Goal: Book appointment/travel/reservation

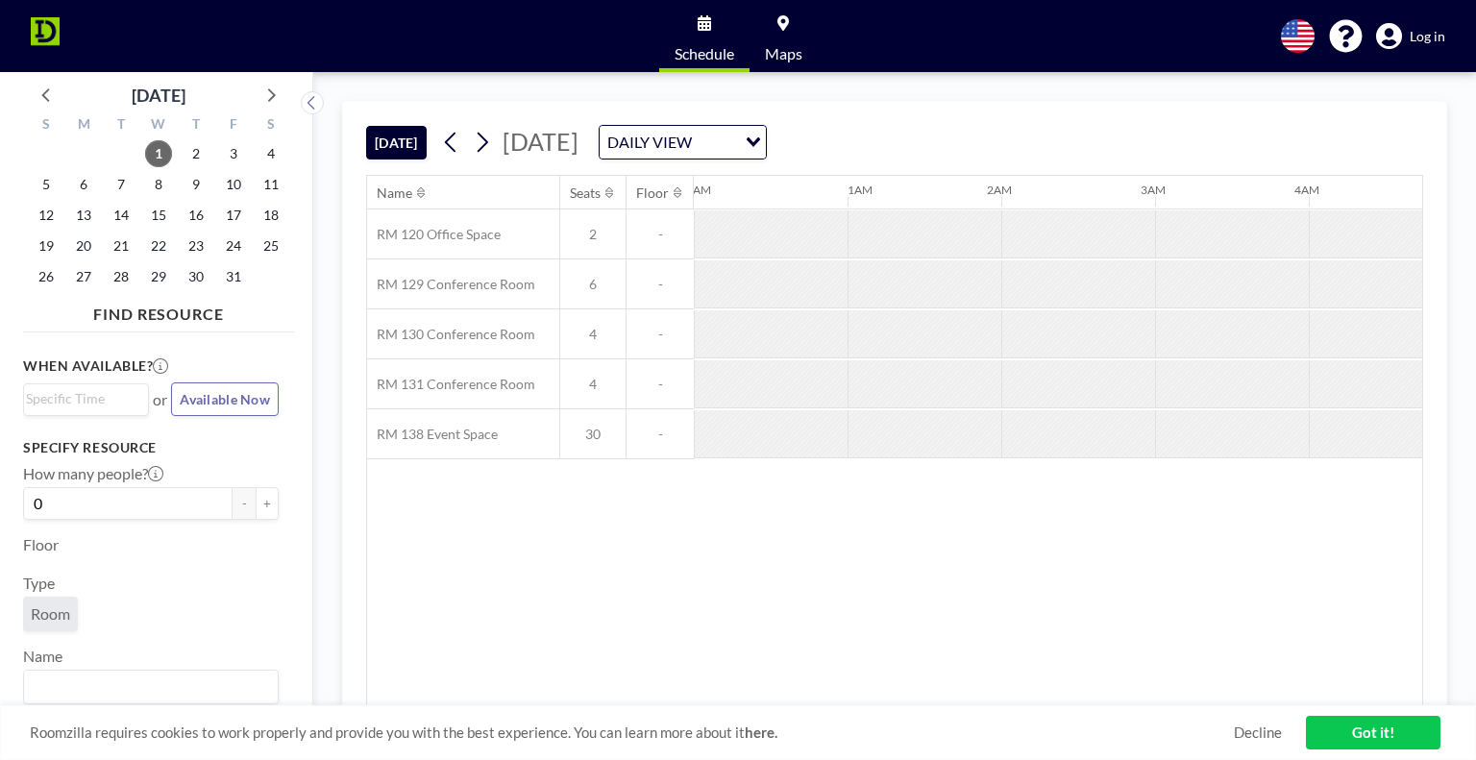
scroll to position [0, 1384]
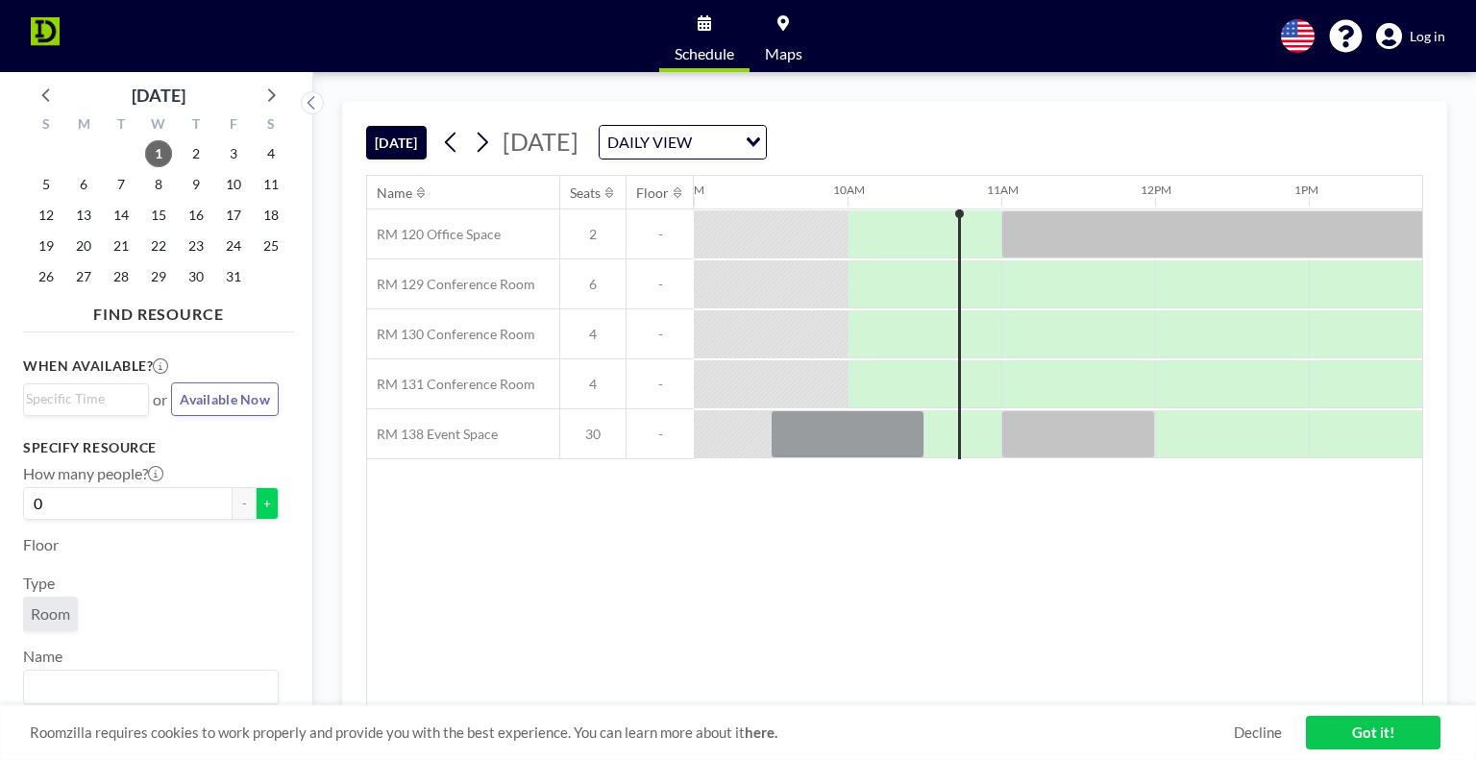
click at [256, 502] on button "+" at bounding box center [267, 503] width 23 height 33
type input "2"
click at [1247, 736] on link "Decline" at bounding box center [1258, 733] width 48 height 18
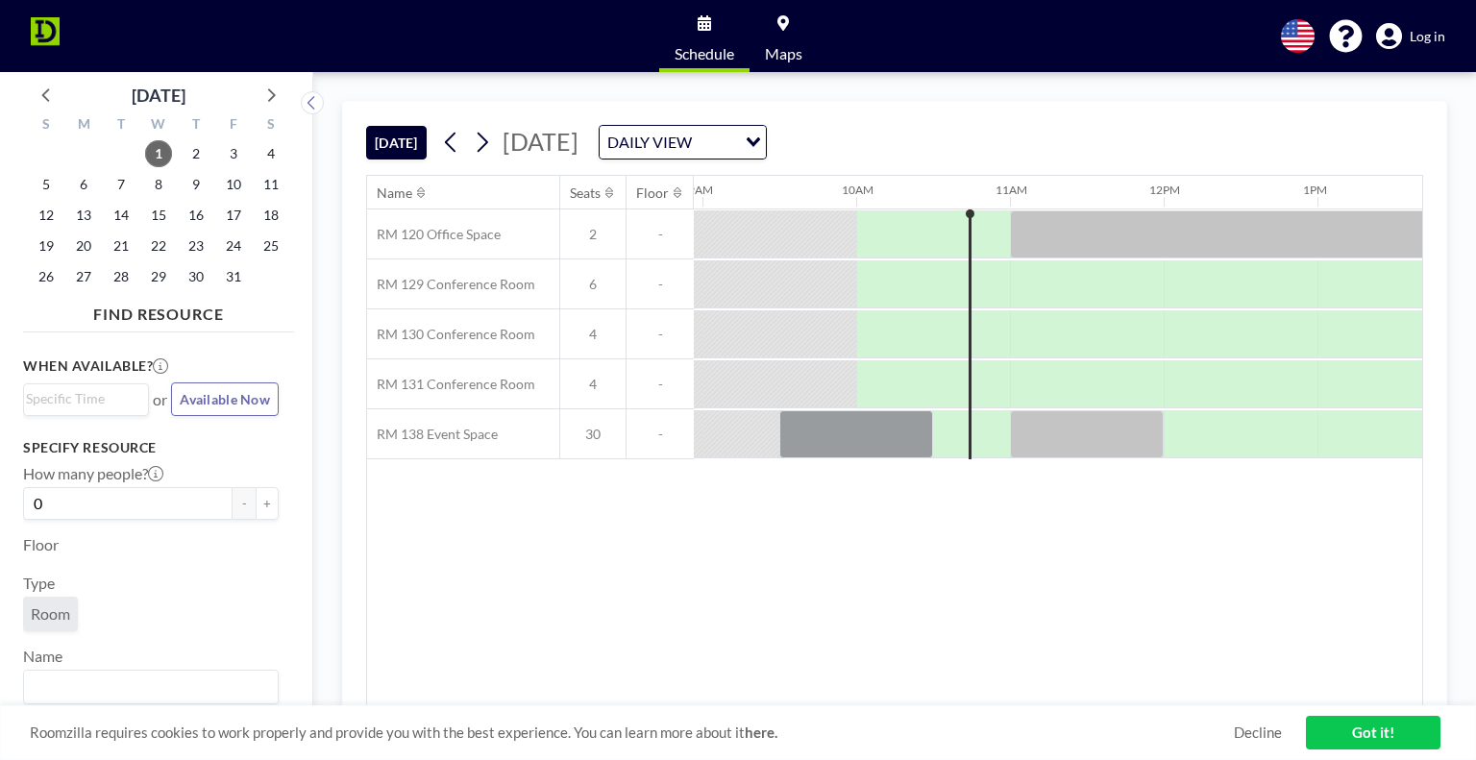
scroll to position [0, 1384]
click at [1363, 729] on link "Got it!" at bounding box center [1373, 733] width 135 height 34
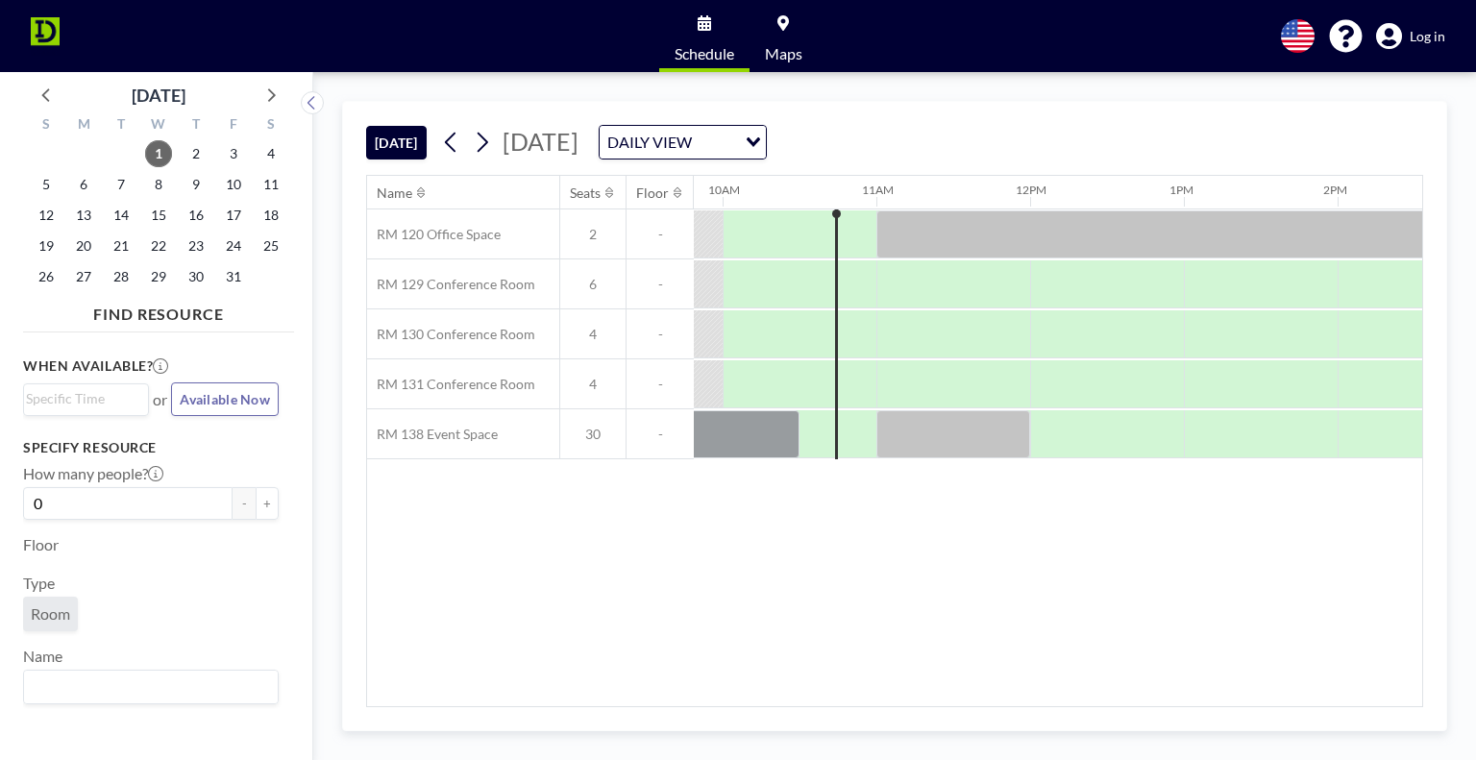
scroll to position [0, 1518]
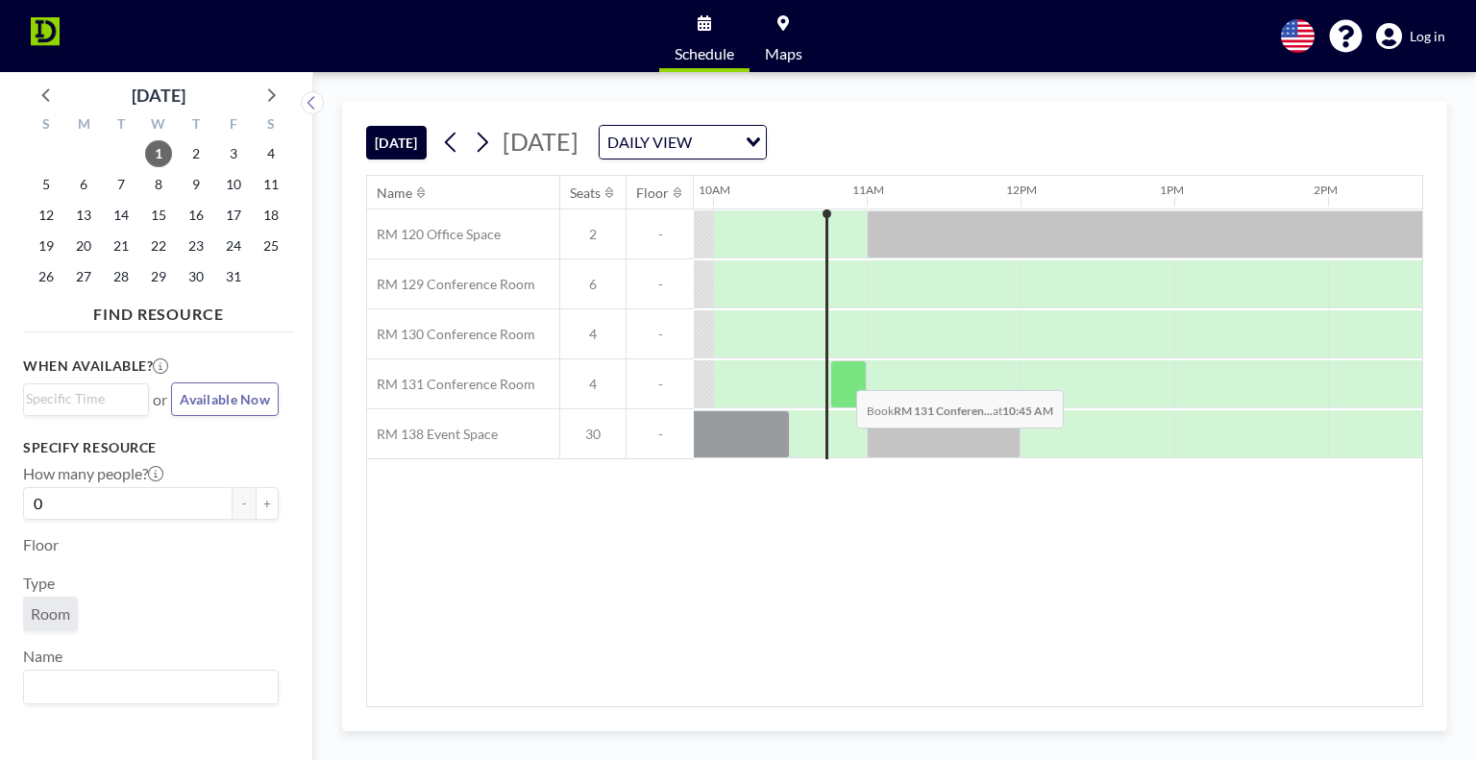
click at [841, 375] on div at bounding box center [848, 384] width 37 height 48
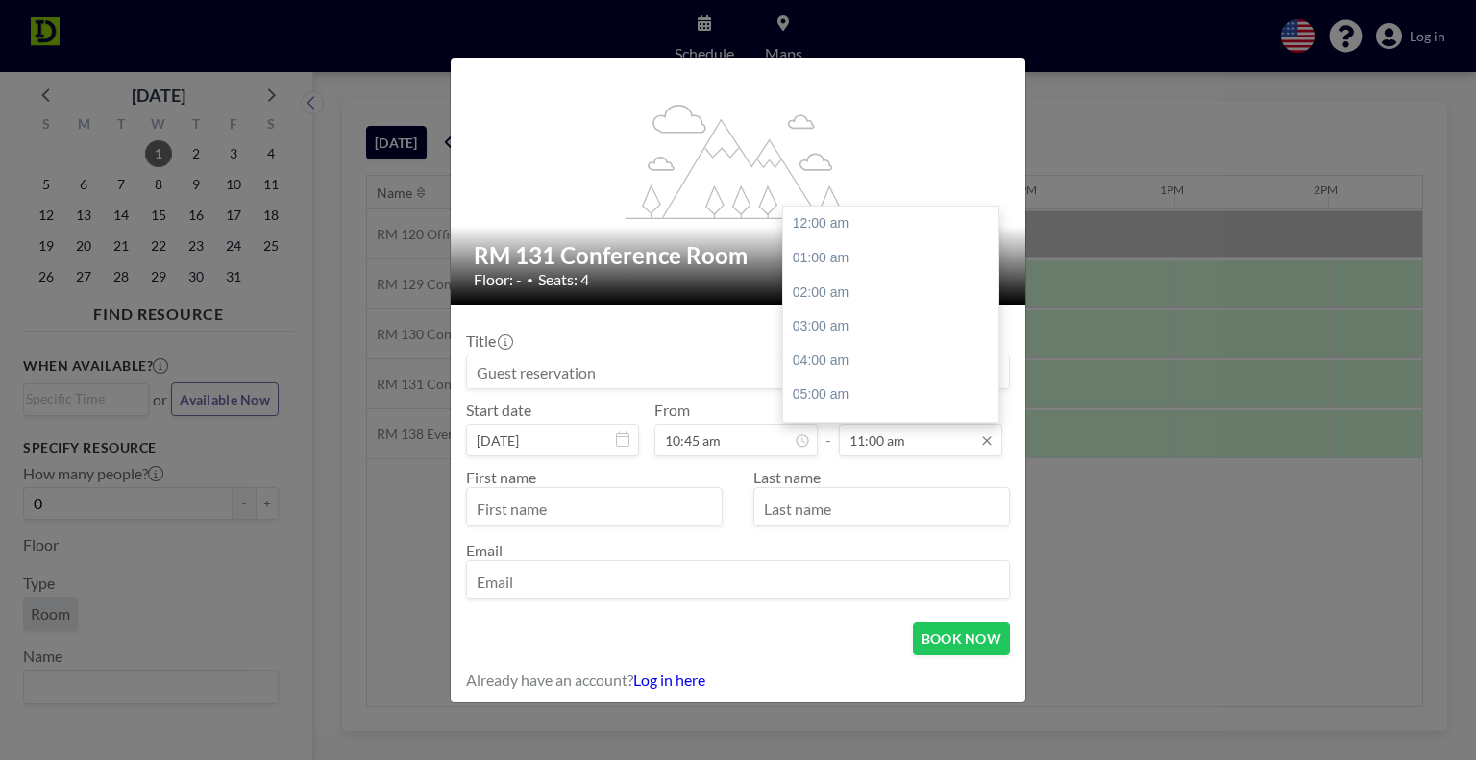
scroll to position [377, 0]
click at [865, 240] on div "12:00 pm" at bounding box center [895, 257] width 225 height 35
type input "12:00 pm"
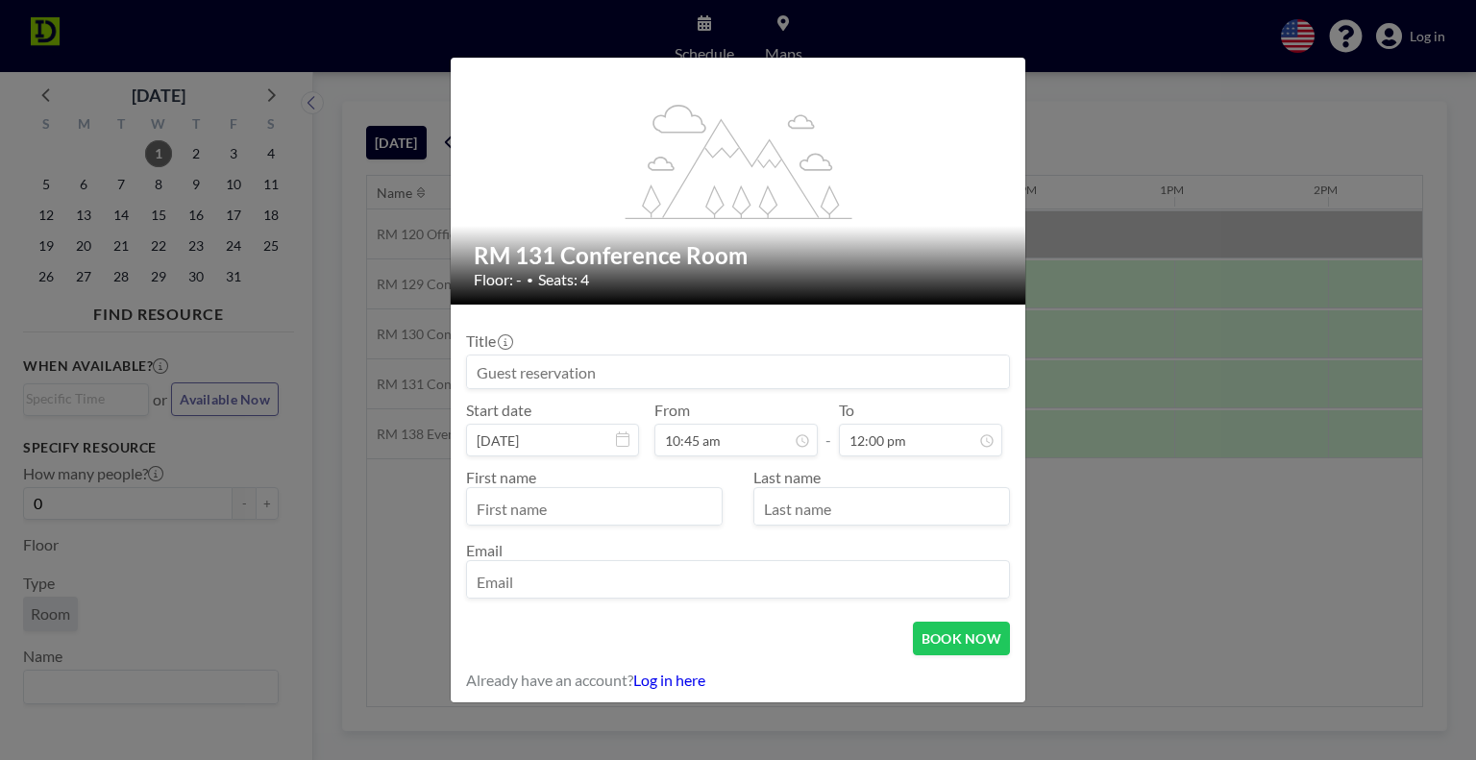
click at [631, 514] on input "text" at bounding box center [594, 508] width 255 height 33
type input "Philip"
type input "Appleton"
click at [597, 595] on input "email" at bounding box center [738, 581] width 542 height 33
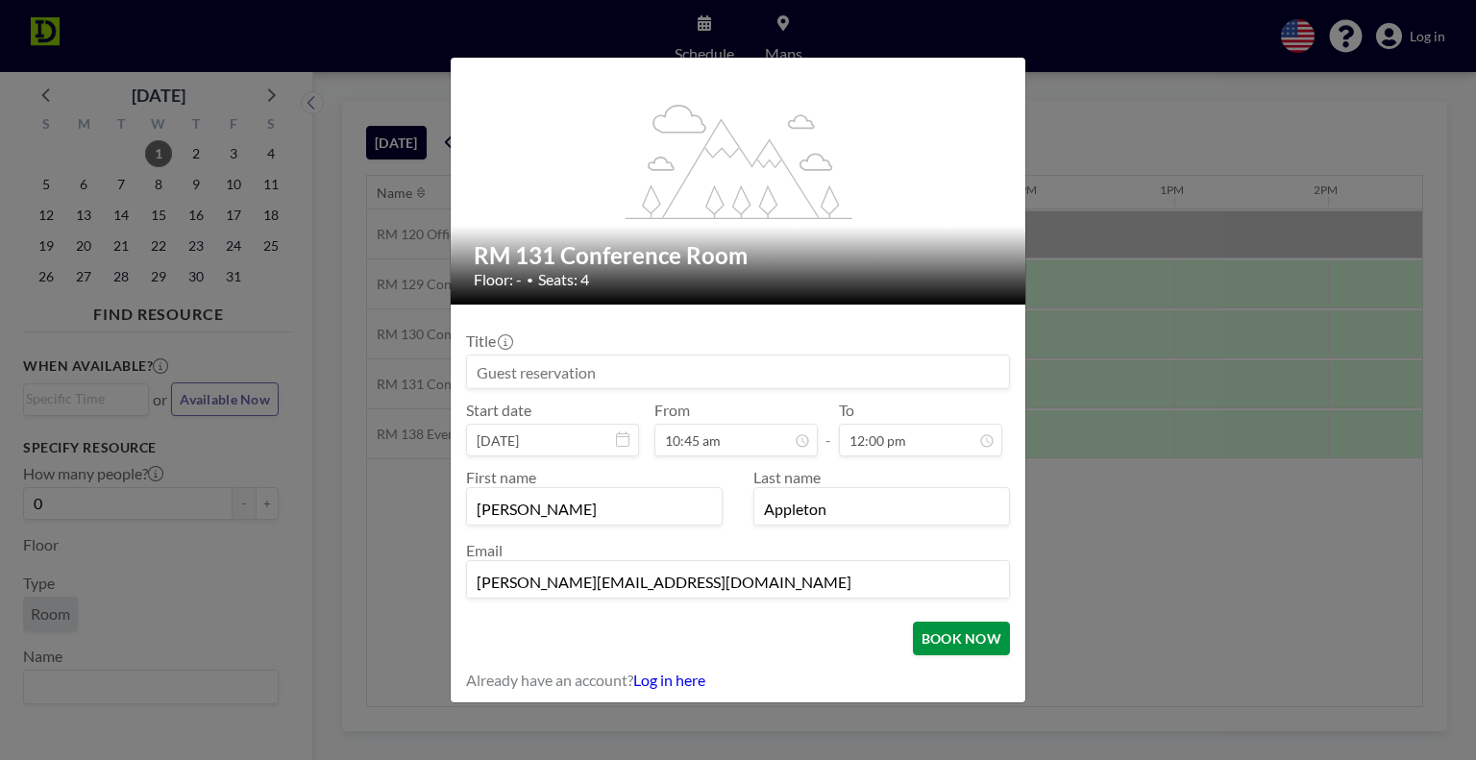
type input "philip@shockaero.com"
click at [960, 645] on button "BOOK NOW" at bounding box center [961, 639] width 97 height 34
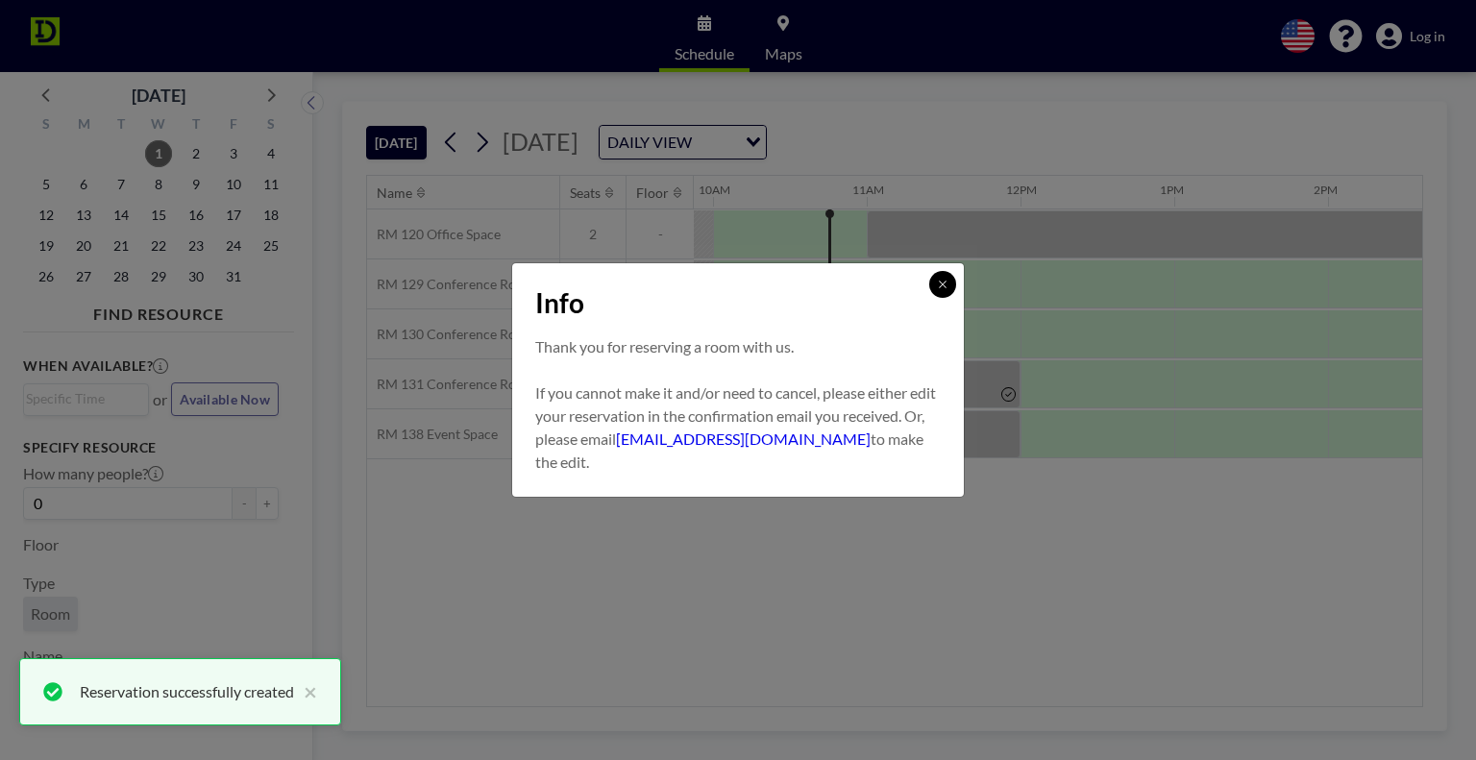
click at [937, 288] on icon at bounding box center [943, 285] width 12 height 12
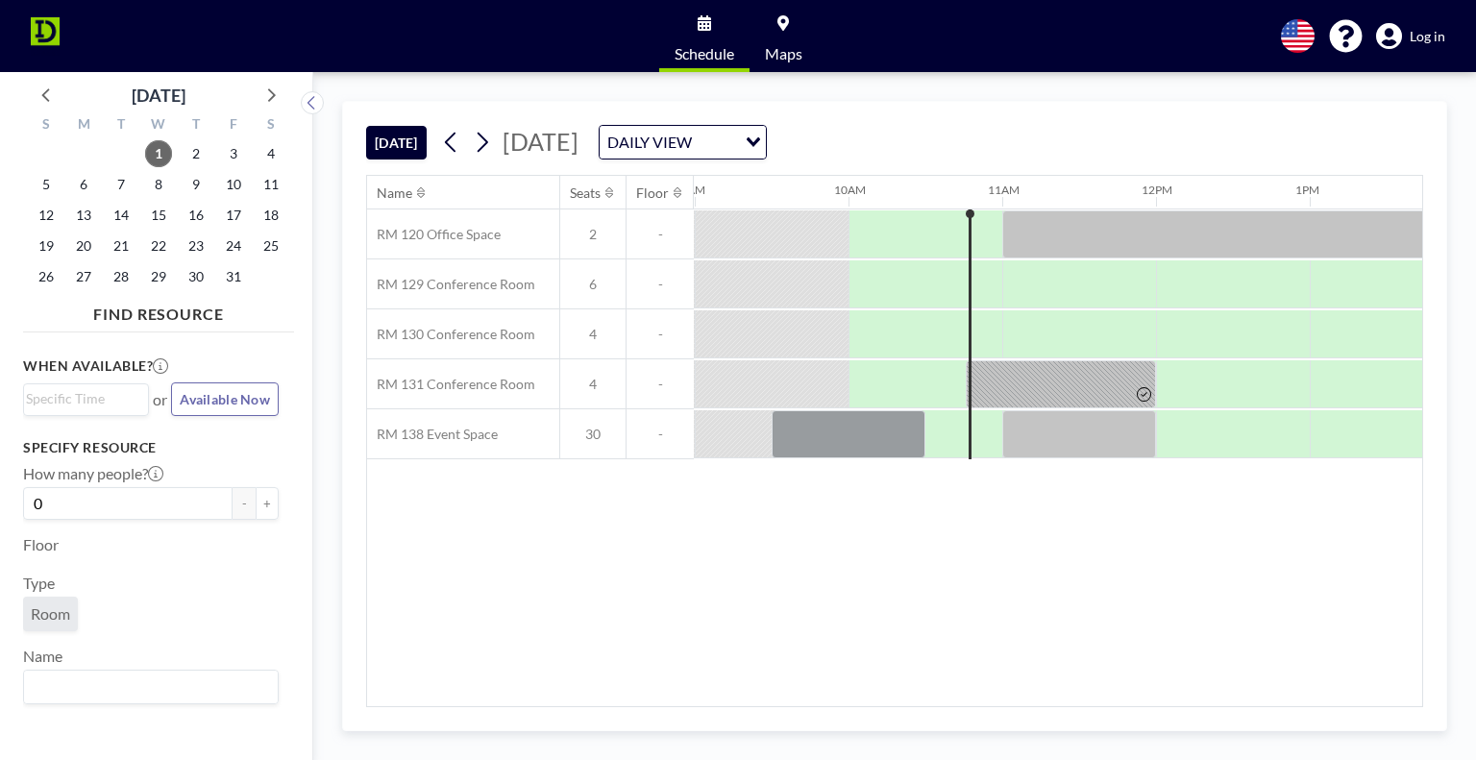
scroll to position [0, 1384]
click at [998, 386] on div at bounding box center [1060, 384] width 190 height 48
click at [200, 411] on button "Available Now" at bounding box center [225, 399] width 108 height 34
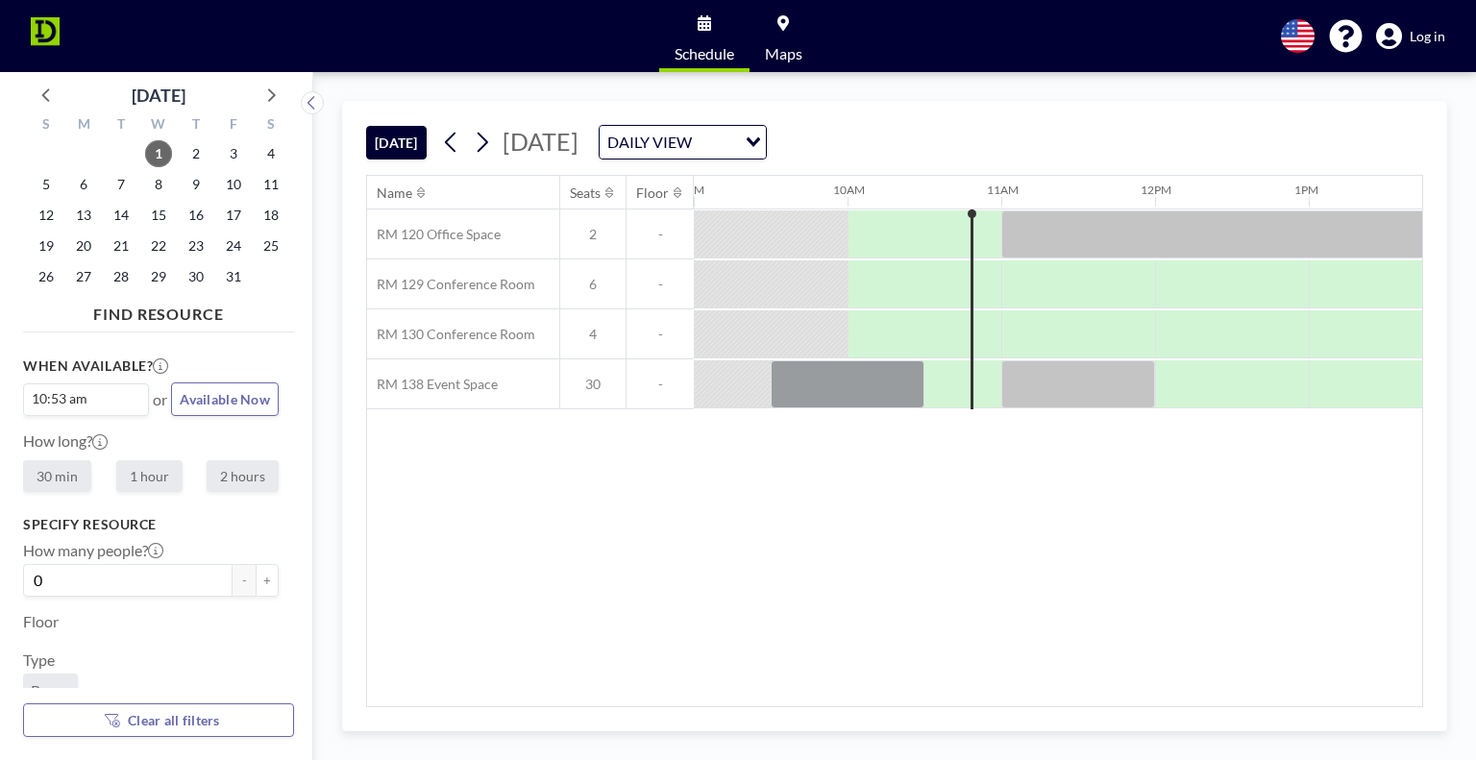
click at [144, 475] on label "1 hour" at bounding box center [149, 476] width 66 height 32
radio input "true"
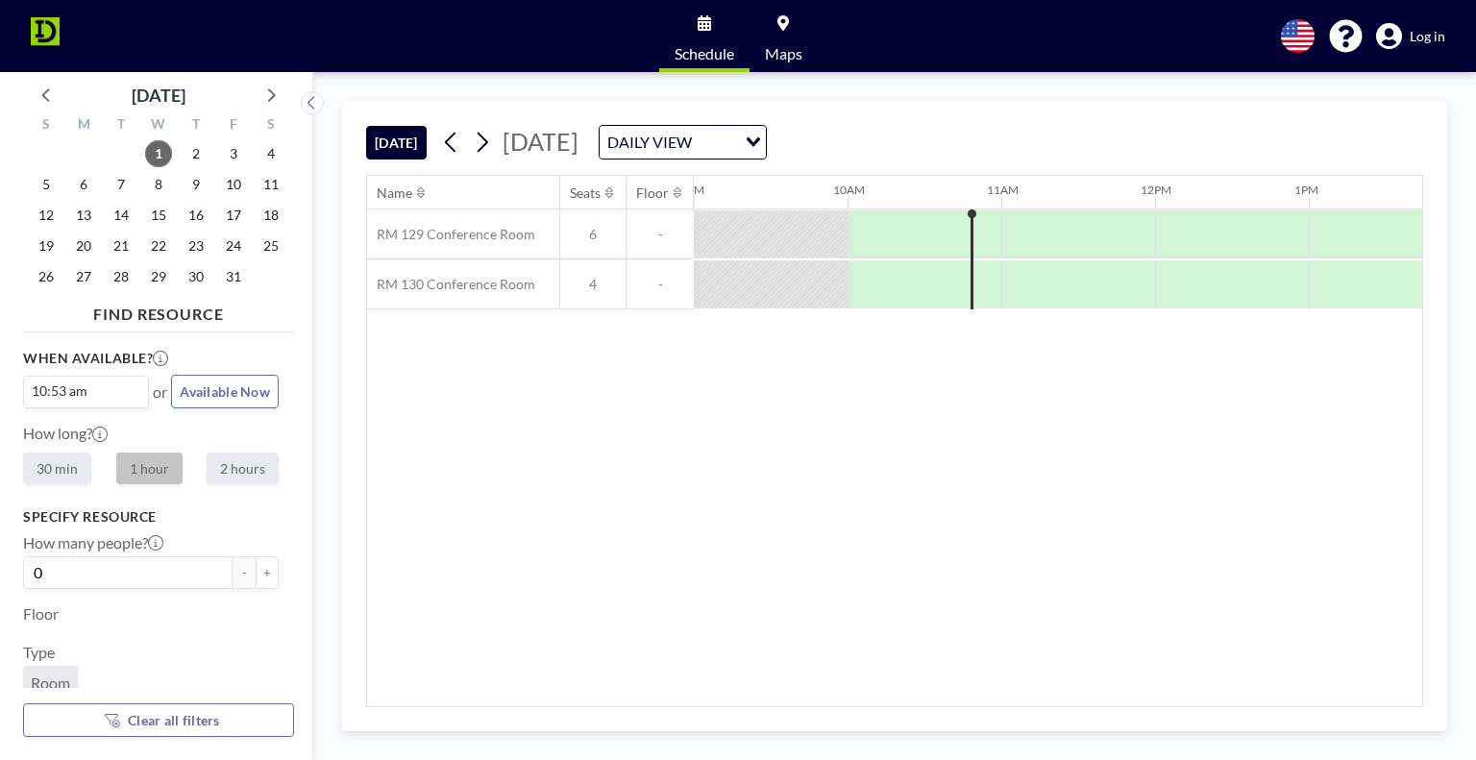
scroll to position [0, 0]
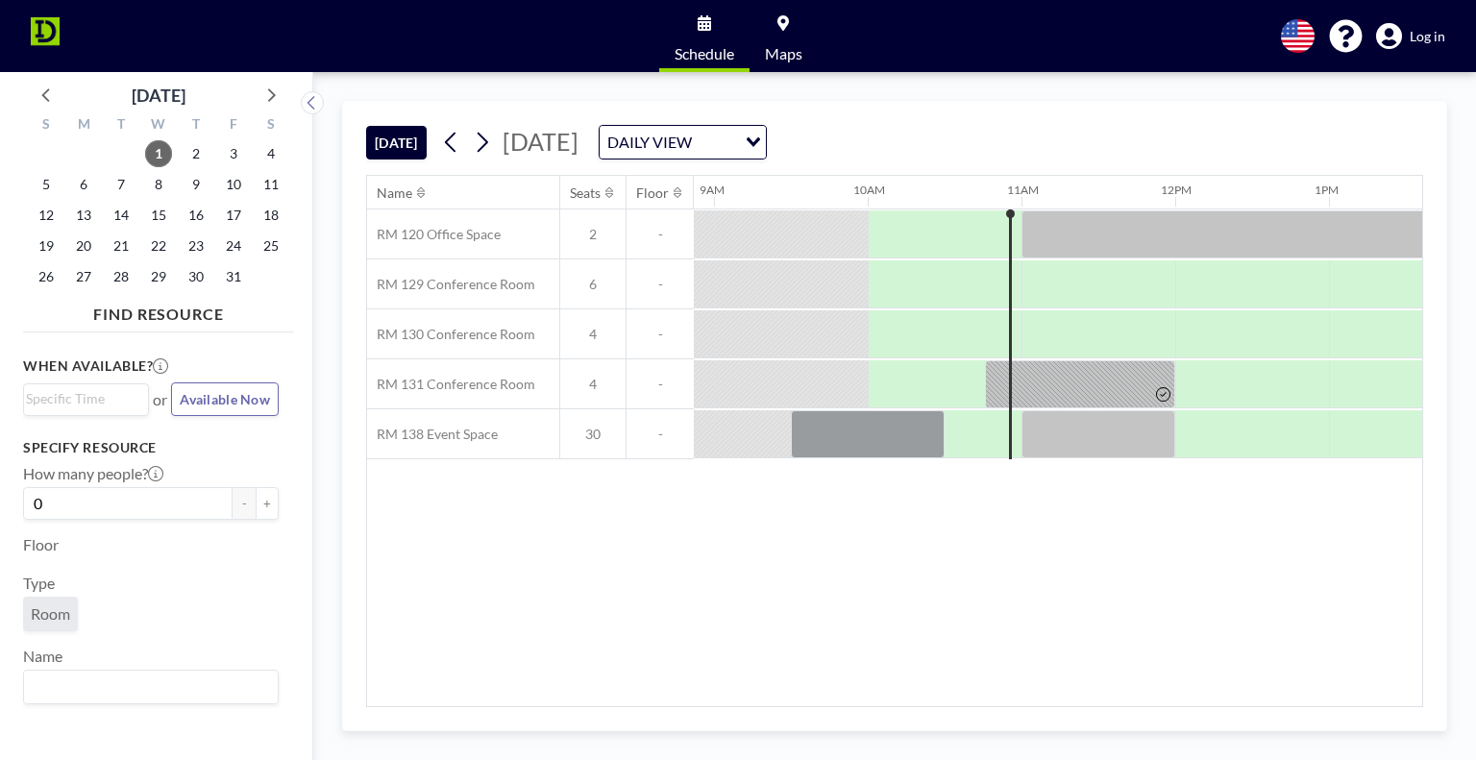
scroll to position [0, 1384]
